Goal: Transaction & Acquisition: Purchase product/service

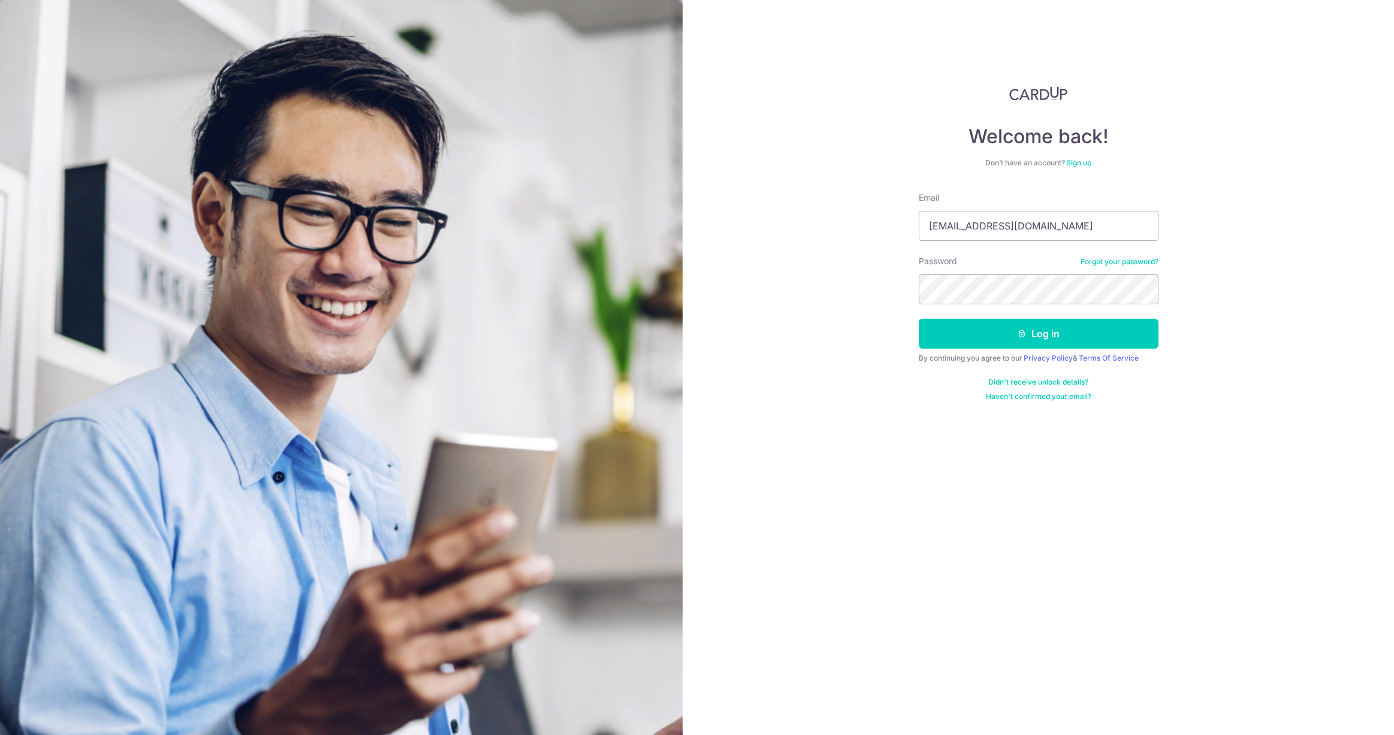
type input "[EMAIL_ADDRESS][DOMAIN_NAME]"
click at [919, 319] on button "Log in" at bounding box center [1039, 334] width 240 height 30
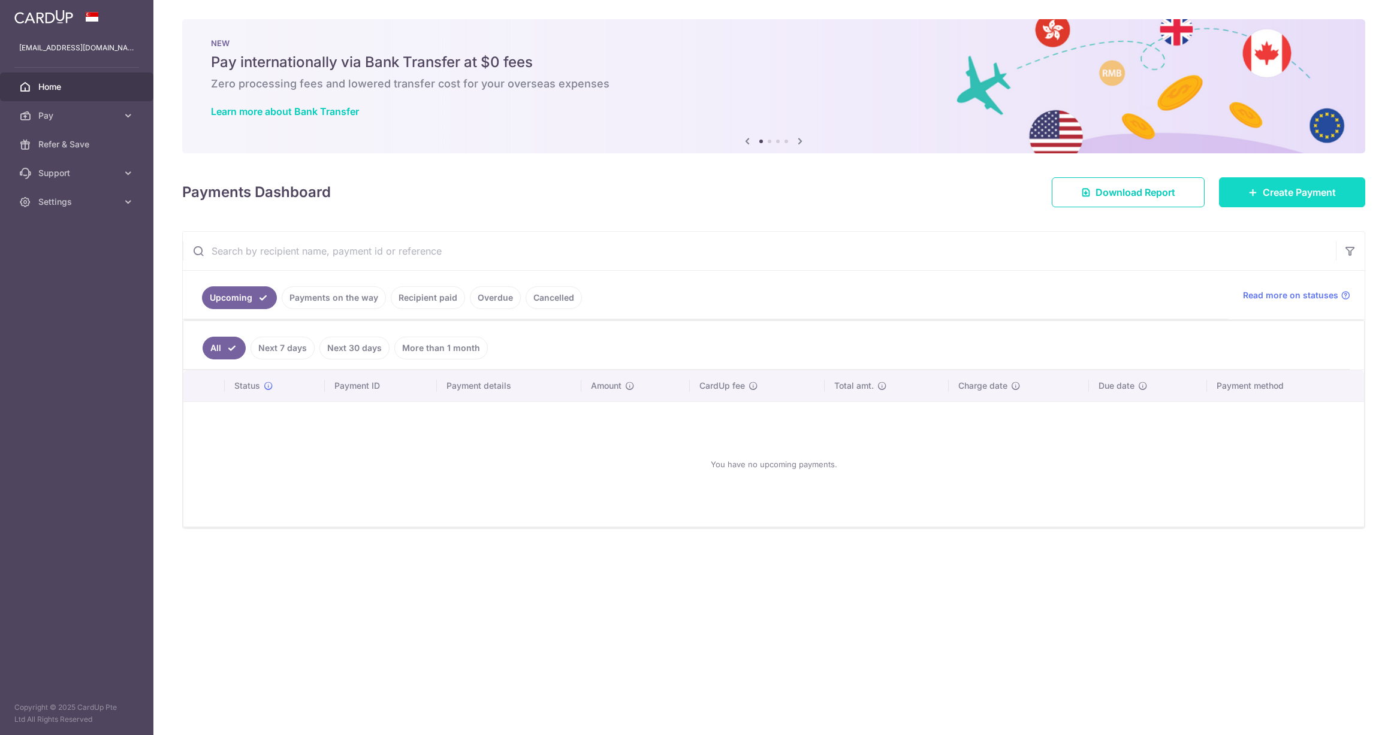
click at [1257, 195] on body "yjhong1214@gmail.com Home Pay Payments Recipients Cards Refer & Save Support FA…" at bounding box center [697, 367] width 1394 height 735
click at [1284, 204] on link "Create Payment" at bounding box center [1292, 192] width 146 height 30
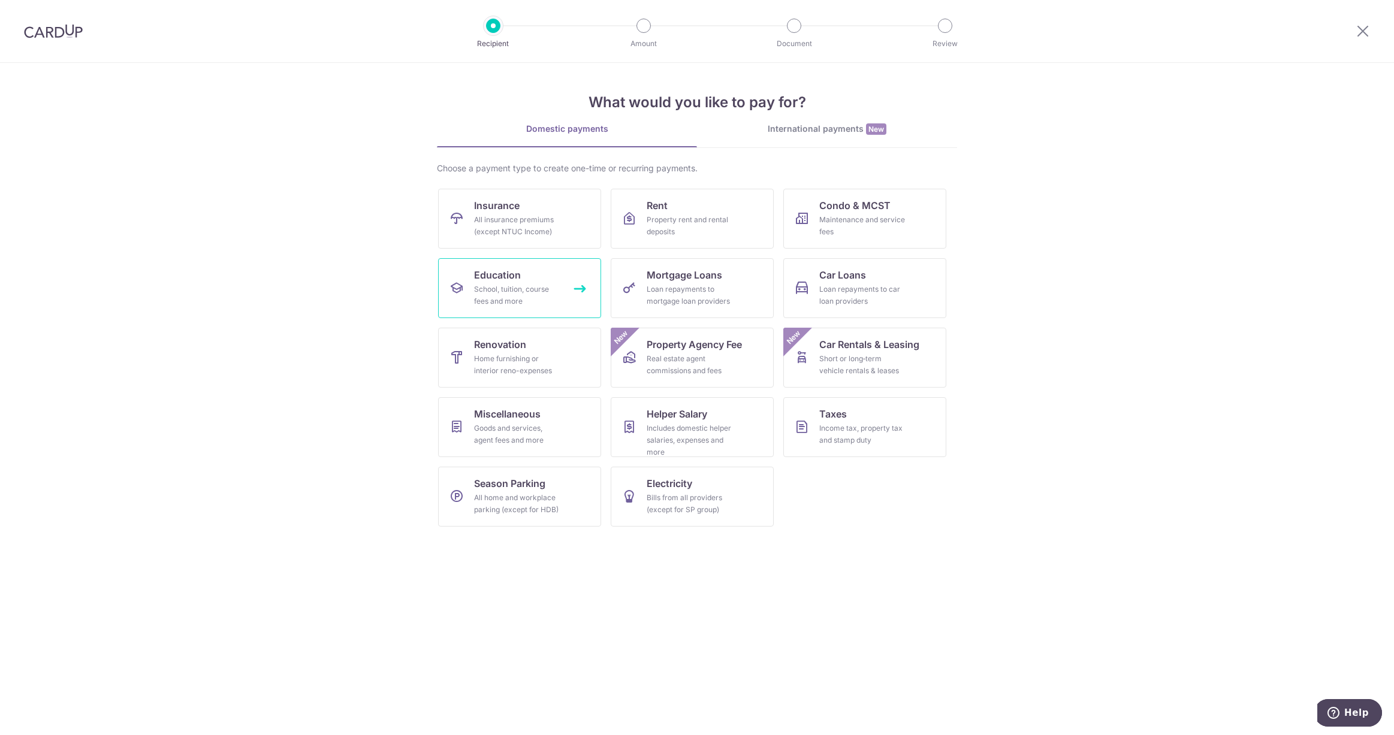
click at [517, 301] on div "School, tuition, course fees and more" at bounding box center [517, 295] width 86 height 24
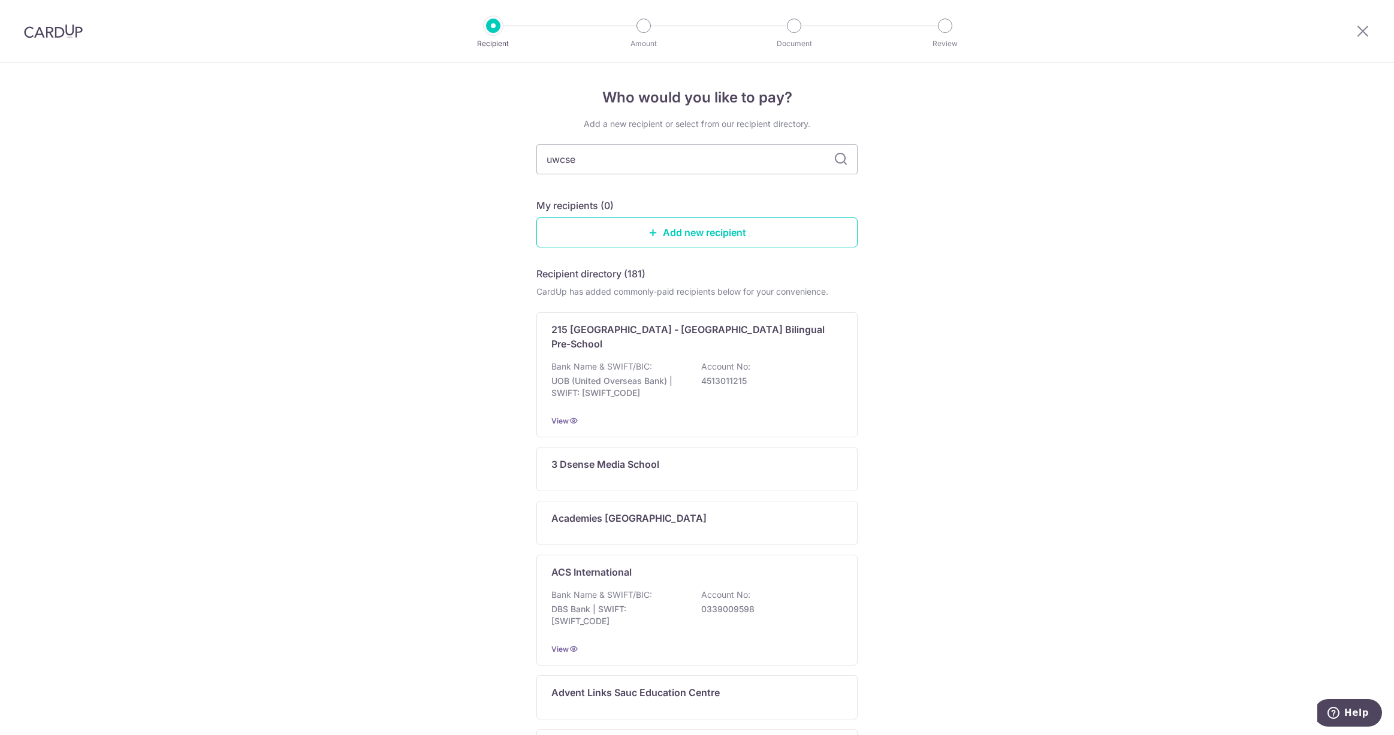
type input "uwcsea"
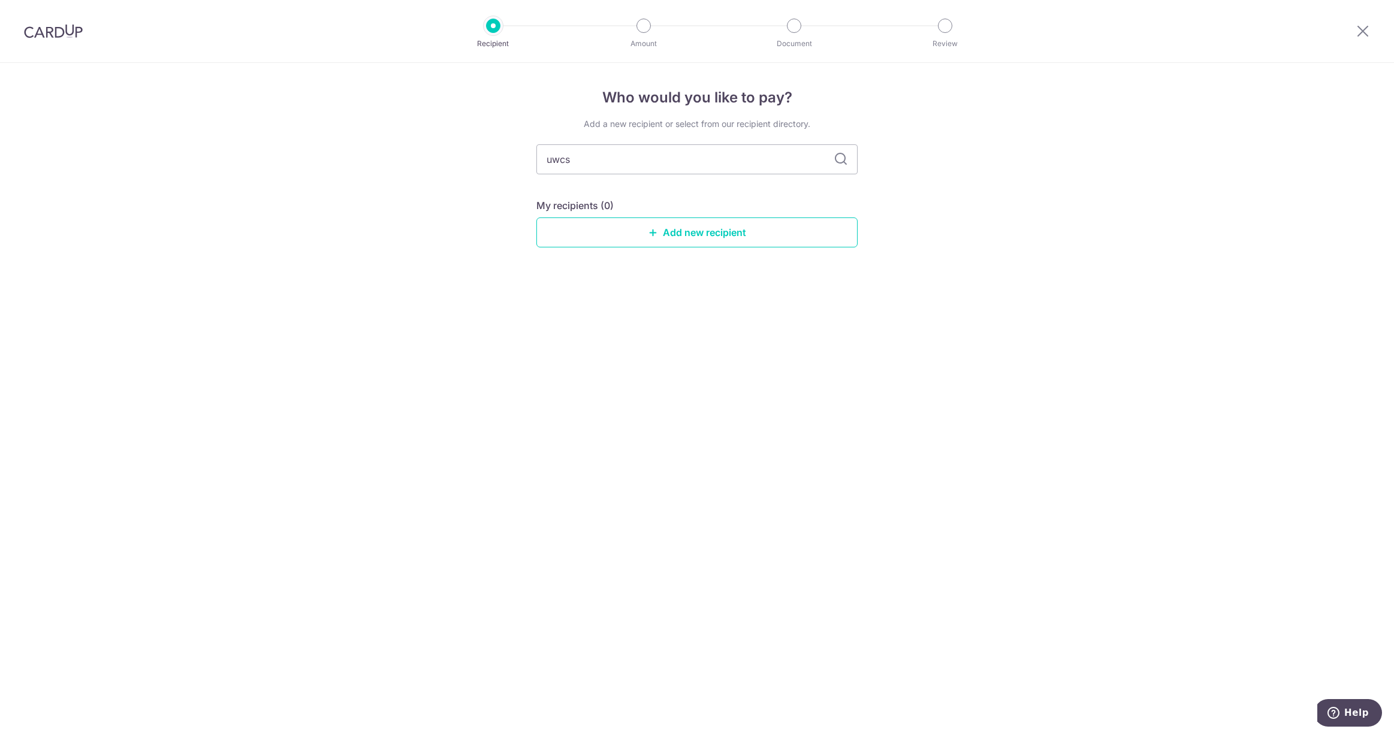
type input "uwc"
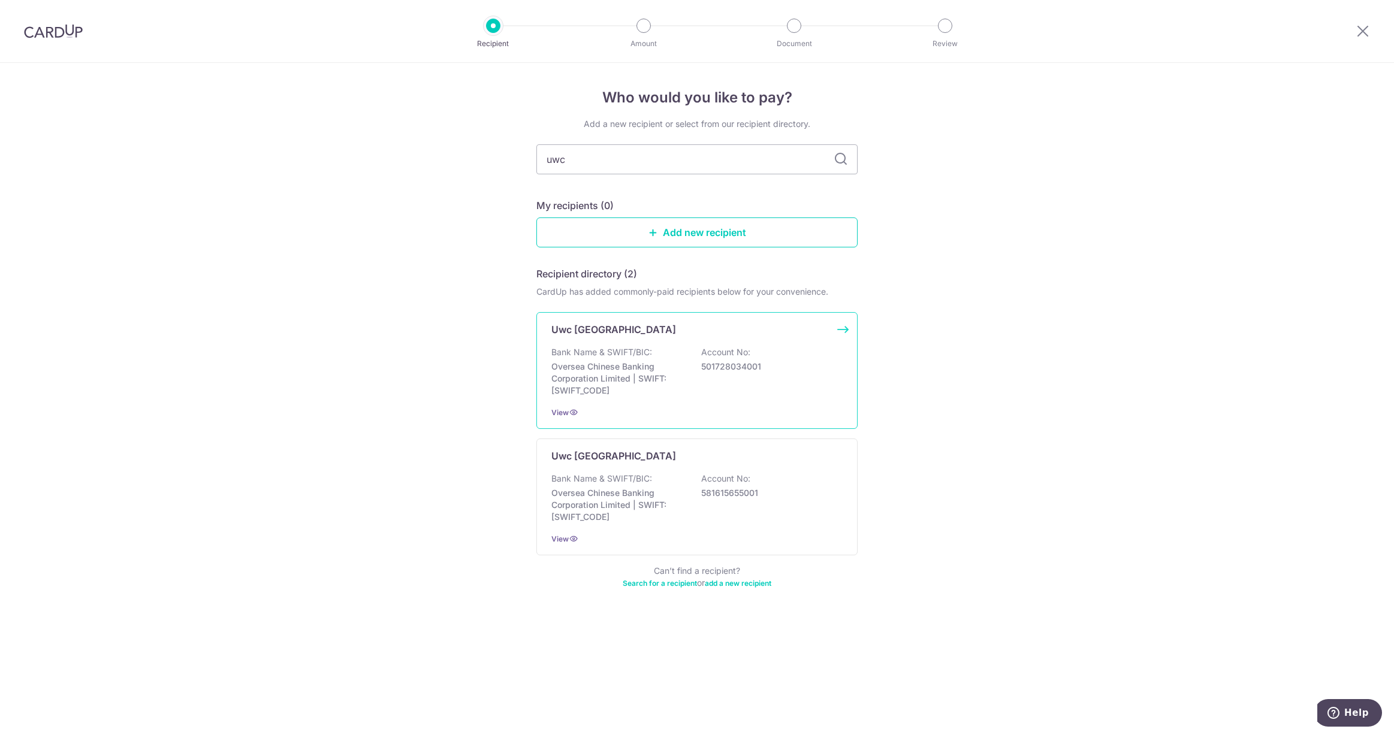
click at [655, 339] on div "Uwc South East Asia Dover Campus Bank Name & SWIFT/BIC: Oversea Chinese Banking…" at bounding box center [696, 370] width 321 height 117
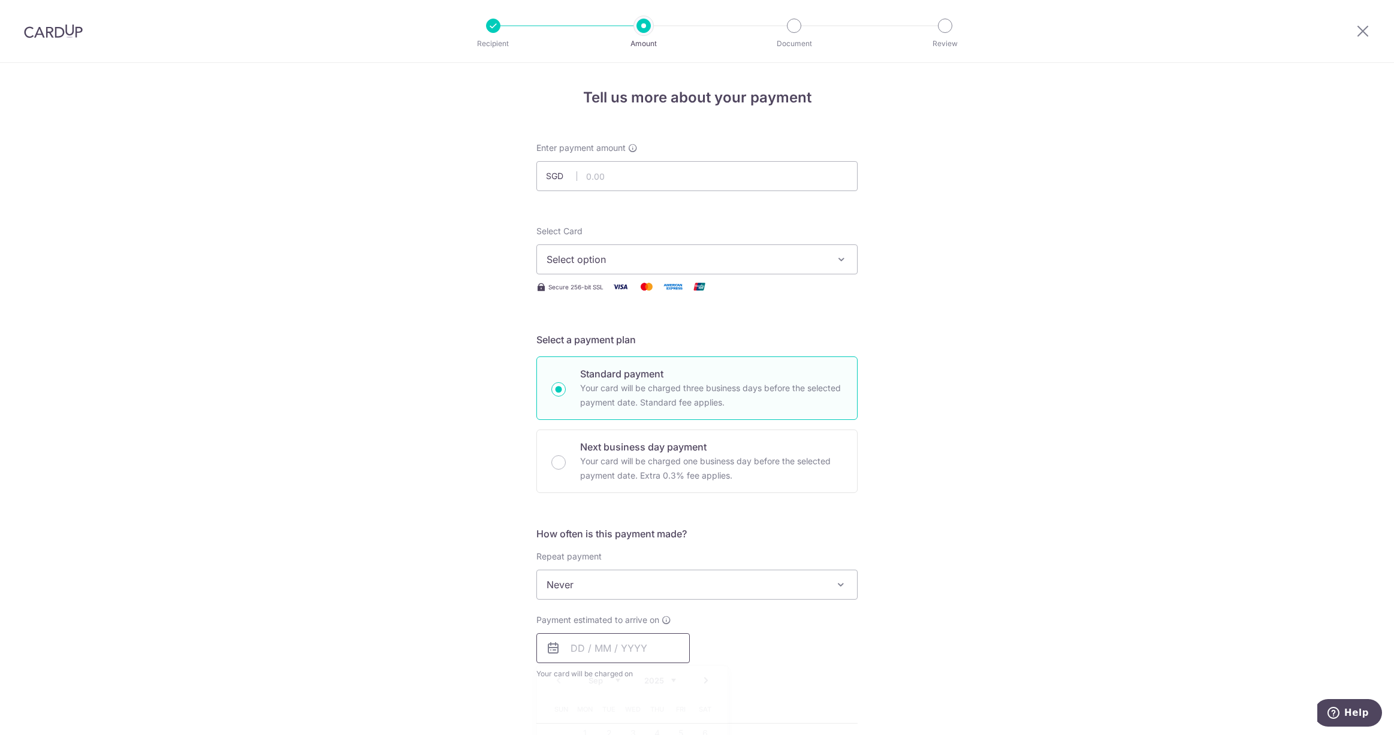
click at [616, 653] on input "text" at bounding box center [612, 649] width 153 height 30
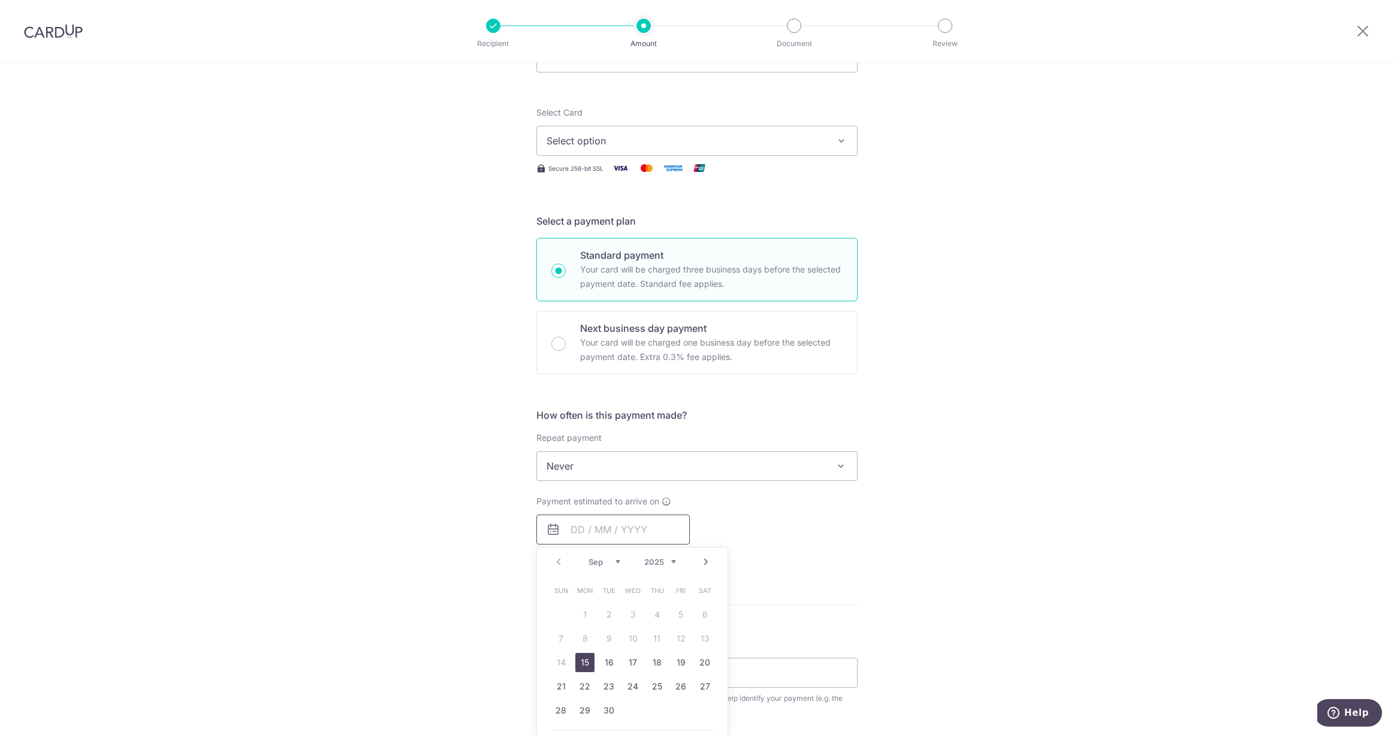
scroll to position [120, 0]
